Goal: Check status: Check status

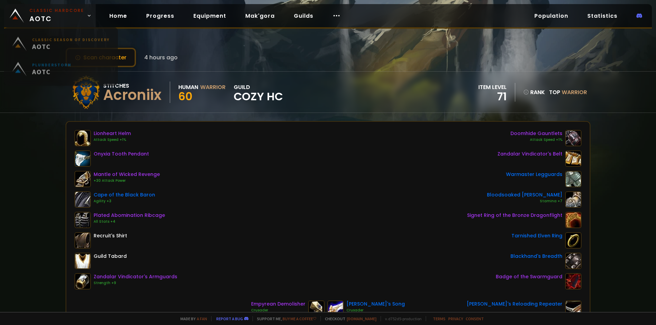
click at [58, 15] on span "Classic Hardcore AOTC" at bounding box center [56, 16] width 55 height 16
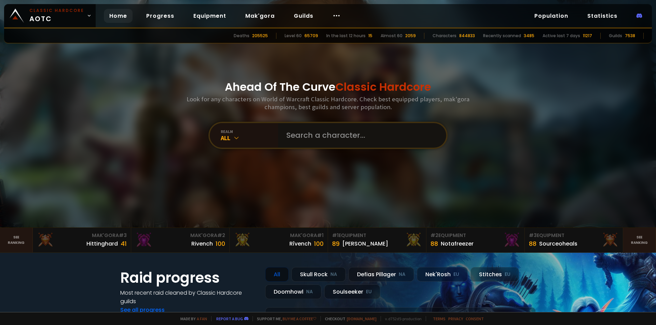
click at [324, 140] on input "text" at bounding box center [360, 135] width 156 height 25
paste input "Mcnuggez"
type input "Mcnuggez"
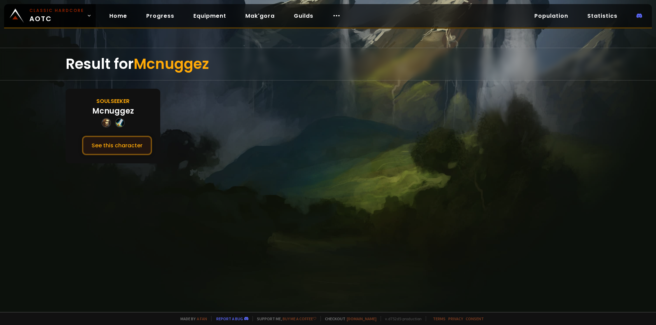
click at [112, 146] on button "See this character" at bounding box center [117, 145] width 70 height 19
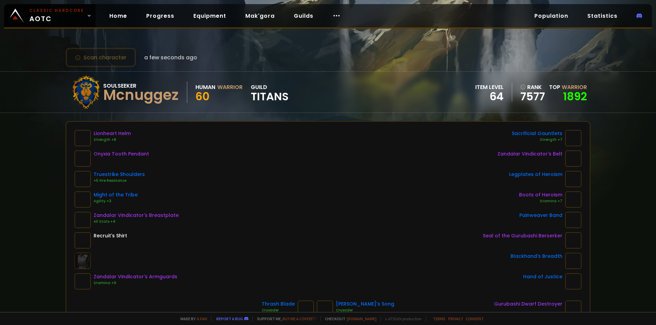
scroll to position [34, 0]
